Goal: Find specific page/section

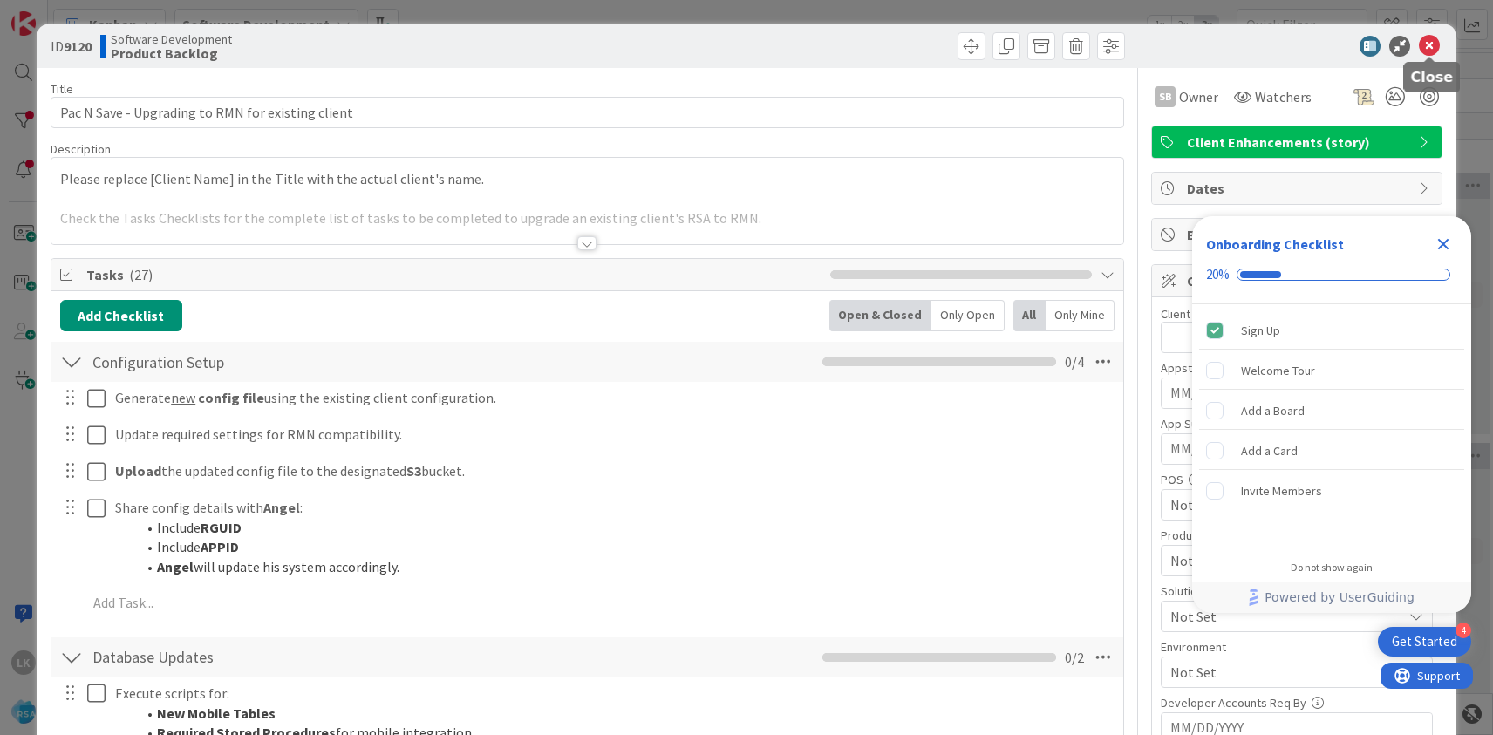
click at [1430, 46] on icon at bounding box center [1429, 46] width 21 height 21
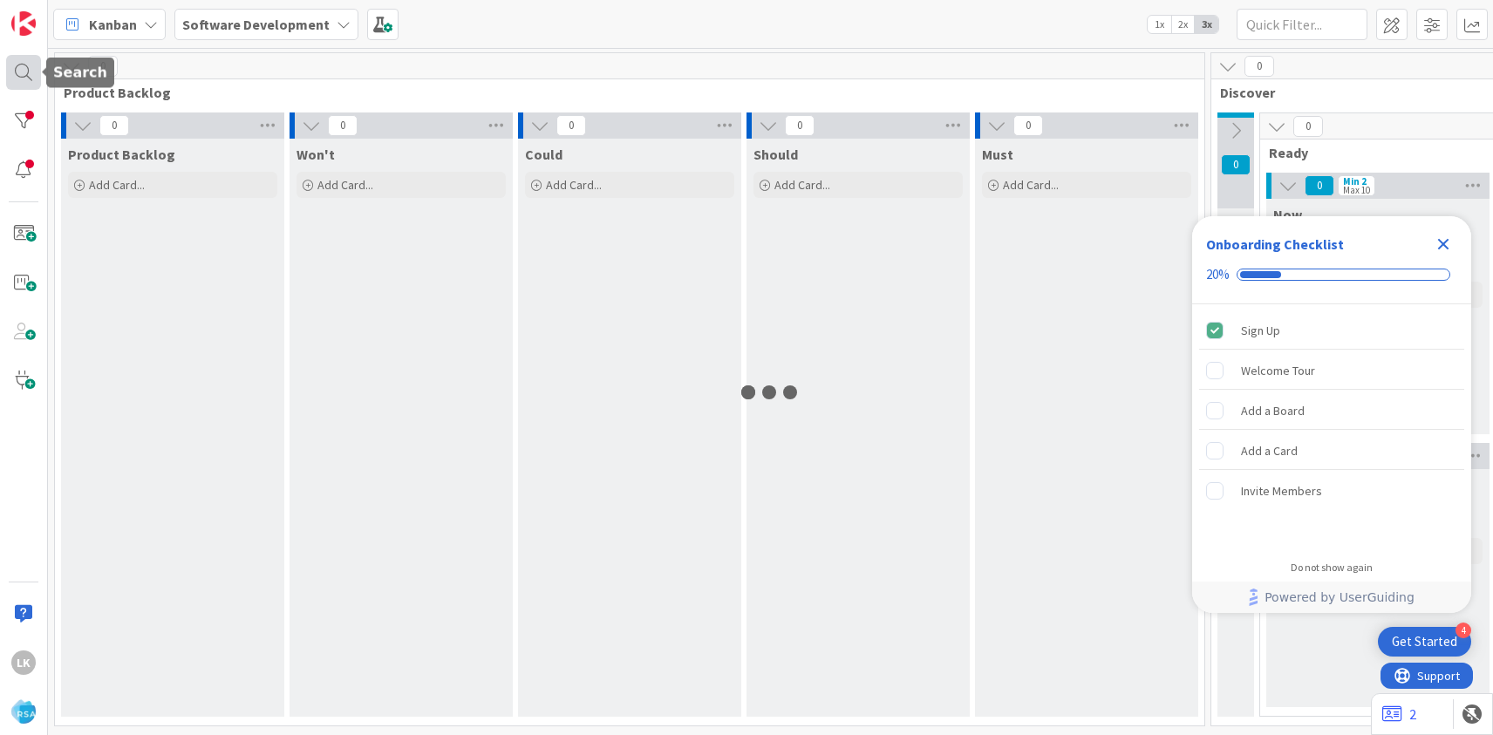
click at [17, 68] on div at bounding box center [23, 72] width 35 height 35
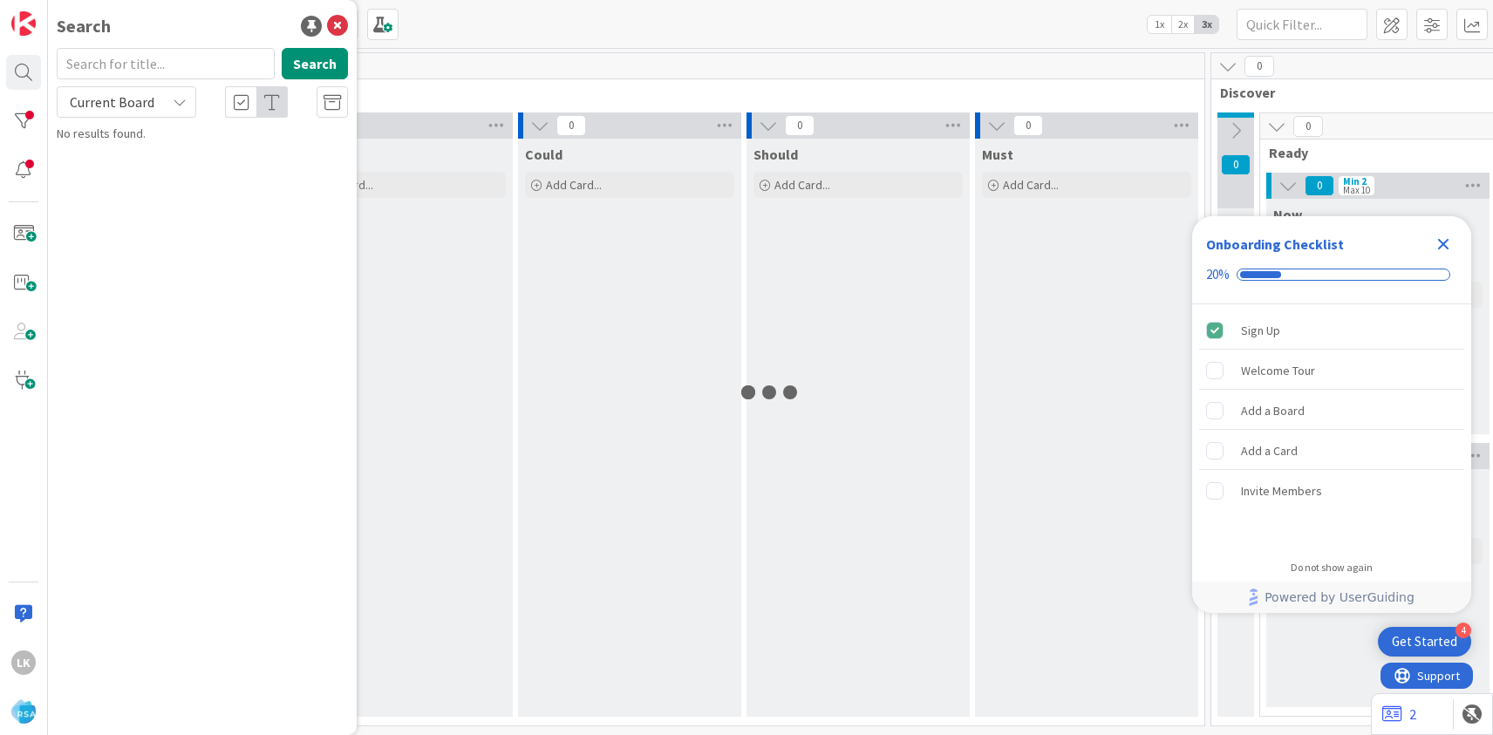
click at [174, 59] on input "text" at bounding box center [166, 63] width 218 height 31
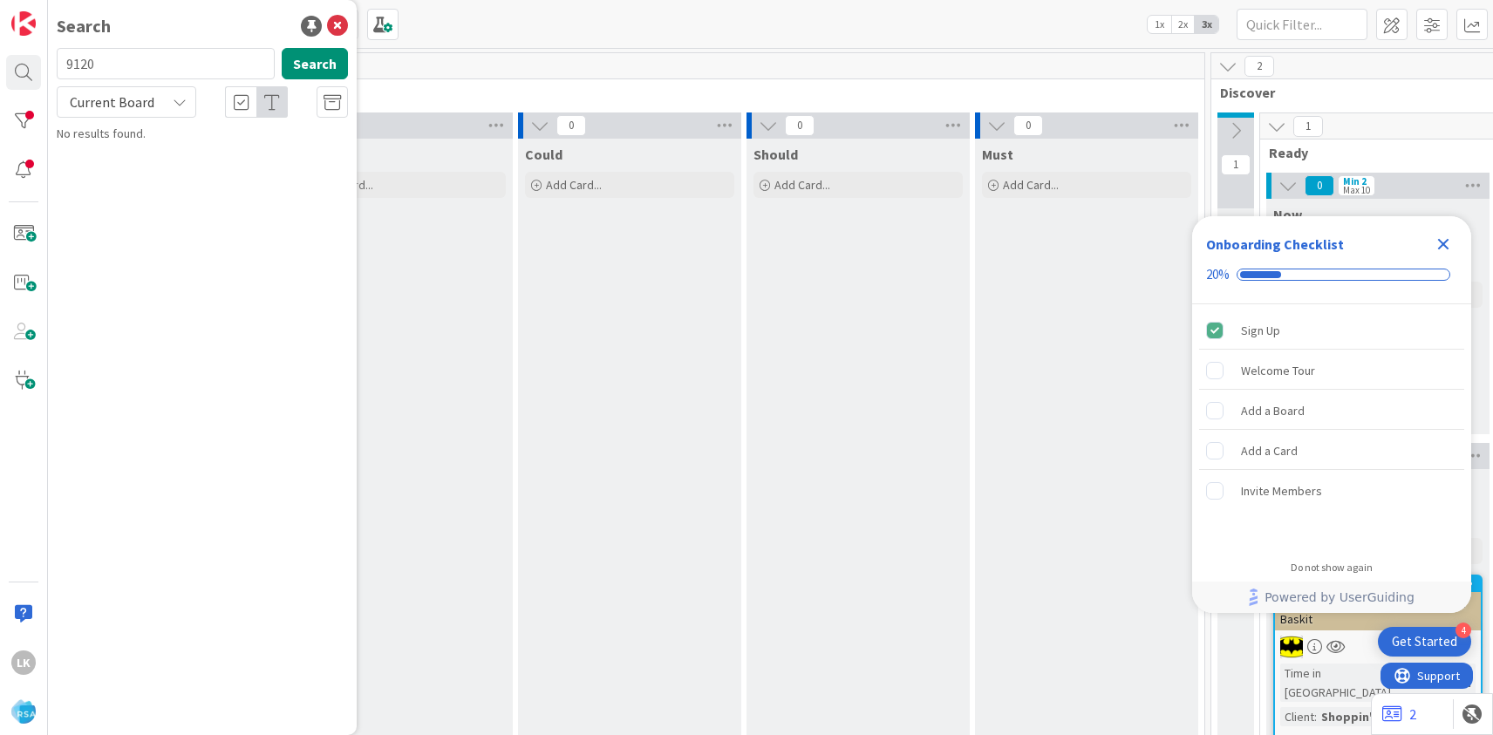
type input "9120"
